Goal: Task Accomplishment & Management: Manage account settings

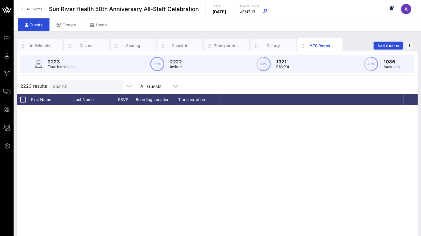
scroll to position [34790, 0]
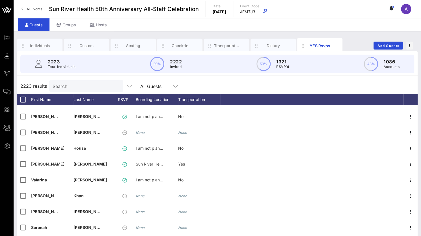
click at [73, 87] on input "Search" at bounding box center [86, 85] width 66 height 7
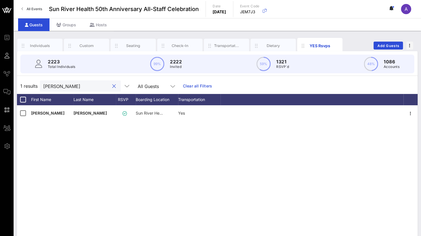
scroll to position [0, 0]
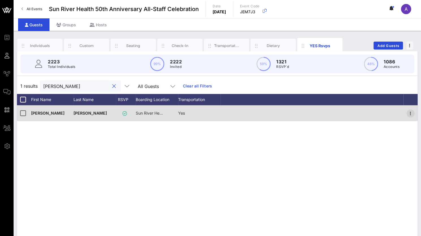
type input "[PERSON_NAME]"
click at [411, 110] on icon "button" at bounding box center [410, 113] width 7 height 7
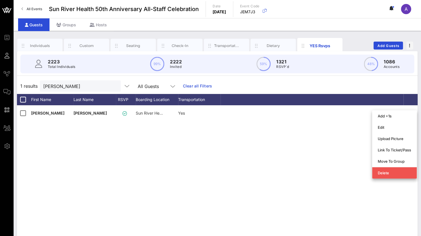
click at [247, 195] on div "[PERSON_NAME] Sun River Health [PERSON_NAME] | [STREET_ADDRESS][US_STATE] Yes" at bounding box center [217, 189] width 400 height 169
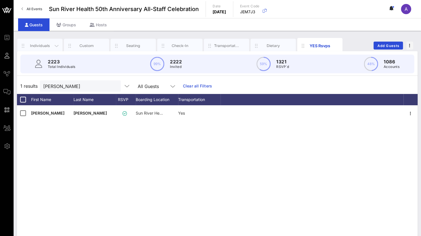
click at [37, 43] on div "Individuals" at bounding box center [39, 45] width 25 height 5
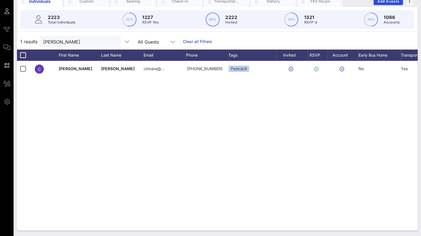
scroll to position [0, 40]
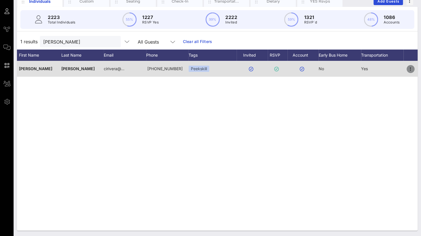
click at [411, 69] on icon "button" at bounding box center [410, 69] width 7 height 7
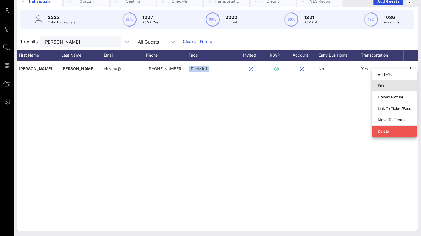
click at [381, 80] on div "Edit" at bounding box center [394, 85] width 45 height 11
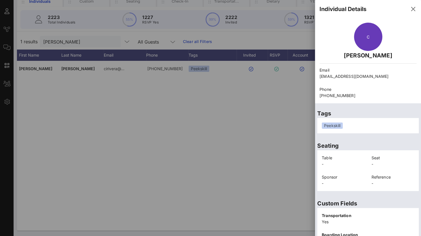
click at [198, 140] on div at bounding box center [210, 118] width 421 height 236
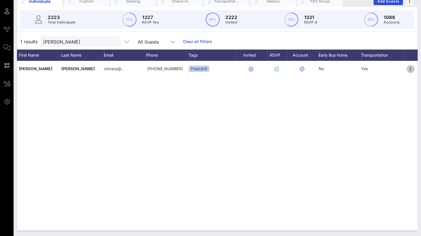
drag, startPoint x: 409, startPoint y: 69, endPoint x: 384, endPoint y: 183, distance: 117.2
click at [409, 69] on icon "button" at bounding box center [410, 69] width 7 height 7
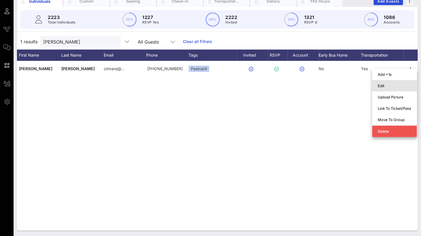
click at [379, 83] on div "Edit" at bounding box center [393, 85] width 33 height 9
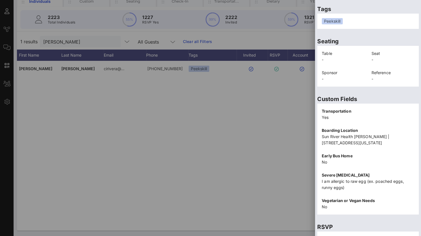
scroll to position [133, 0]
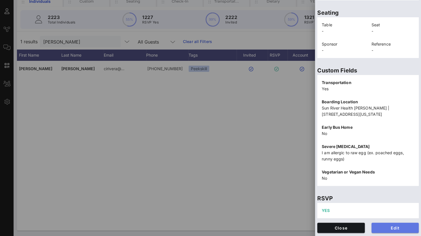
click at [376, 227] on span "Edit" at bounding box center [395, 227] width 38 height 5
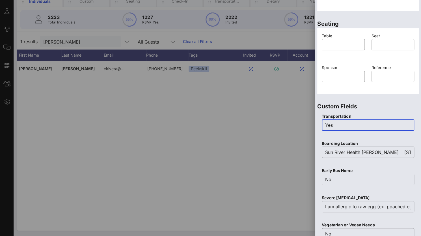
drag, startPoint x: 319, startPoint y: 123, endPoint x: 286, endPoint y: 120, distance: 34.1
click at [286, 120] on div "Event Builder Guests Journeys Comms QR Scanner Team Settings Sun River Health 5…" at bounding box center [210, 96] width 421 height 280
drag, startPoint x: 323, startPoint y: 153, endPoint x: 448, endPoint y: 150, distance: 125.4
click at [420, 150] on html "Event Builder Guests Journeys Comms QR Scanner Team Settings Sun River Health 5…" at bounding box center [210, 74] width 421 height 236
type input "No"
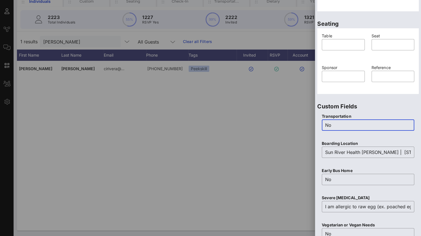
click at [310, 158] on div at bounding box center [210, 118] width 421 height 236
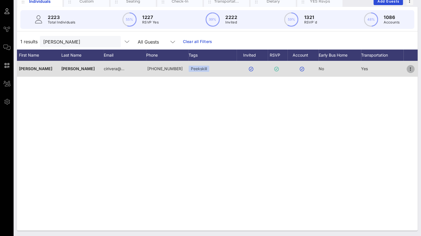
click at [411, 67] on icon "button" at bounding box center [410, 69] width 7 height 7
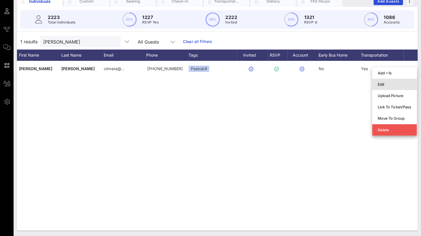
click at [381, 85] on div "Edit" at bounding box center [393, 84] width 33 height 5
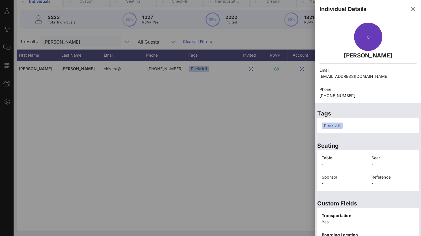
click at [348, 123] on div "Peekskill" at bounding box center [367, 125] width 92 height 6
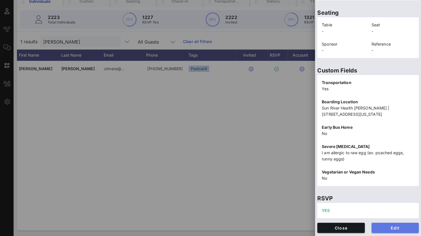
click at [400, 225] on span "Edit" at bounding box center [395, 227] width 38 height 5
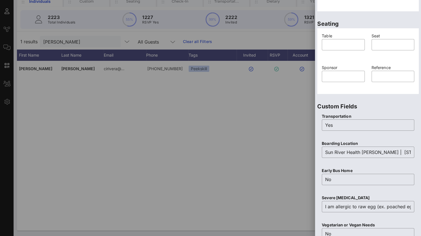
scroll to position [20, 0]
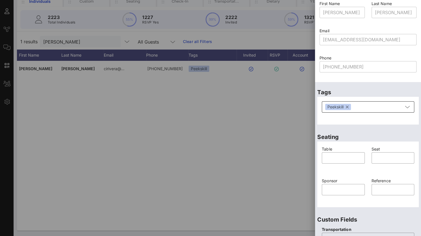
click at [348, 106] on button "button" at bounding box center [346, 107] width 3 height 6
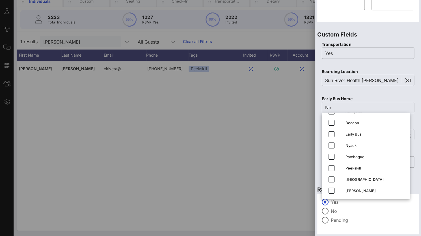
scroll to position [221, 0]
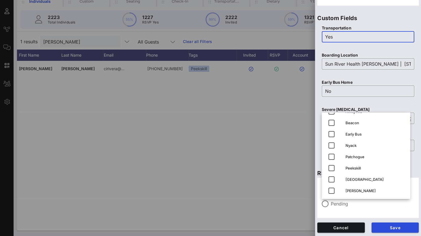
drag, startPoint x: 339, startPoint y: 37, endPoint x: 311, endPoint y: 35, distance: 28.0
click at [311, 35] on div "Event Builder Guests Journeys Comms QR Scanner Team Settings Sun River Health 5…" at bounding box center [210, 96] width 421 height 280
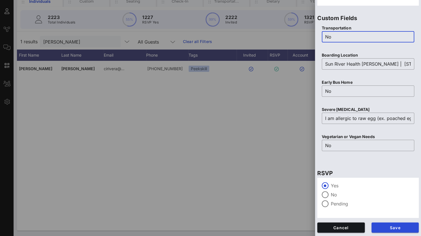
type input "No"
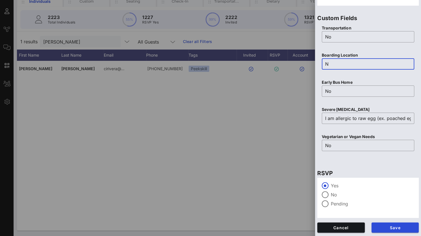
scroll to position [0, 0]
type input "N/A"
click at [389, 227] on span "Save" at bounding box center [395, 227] width 38 height 5
